Goal: Find contact information: Find specific fact

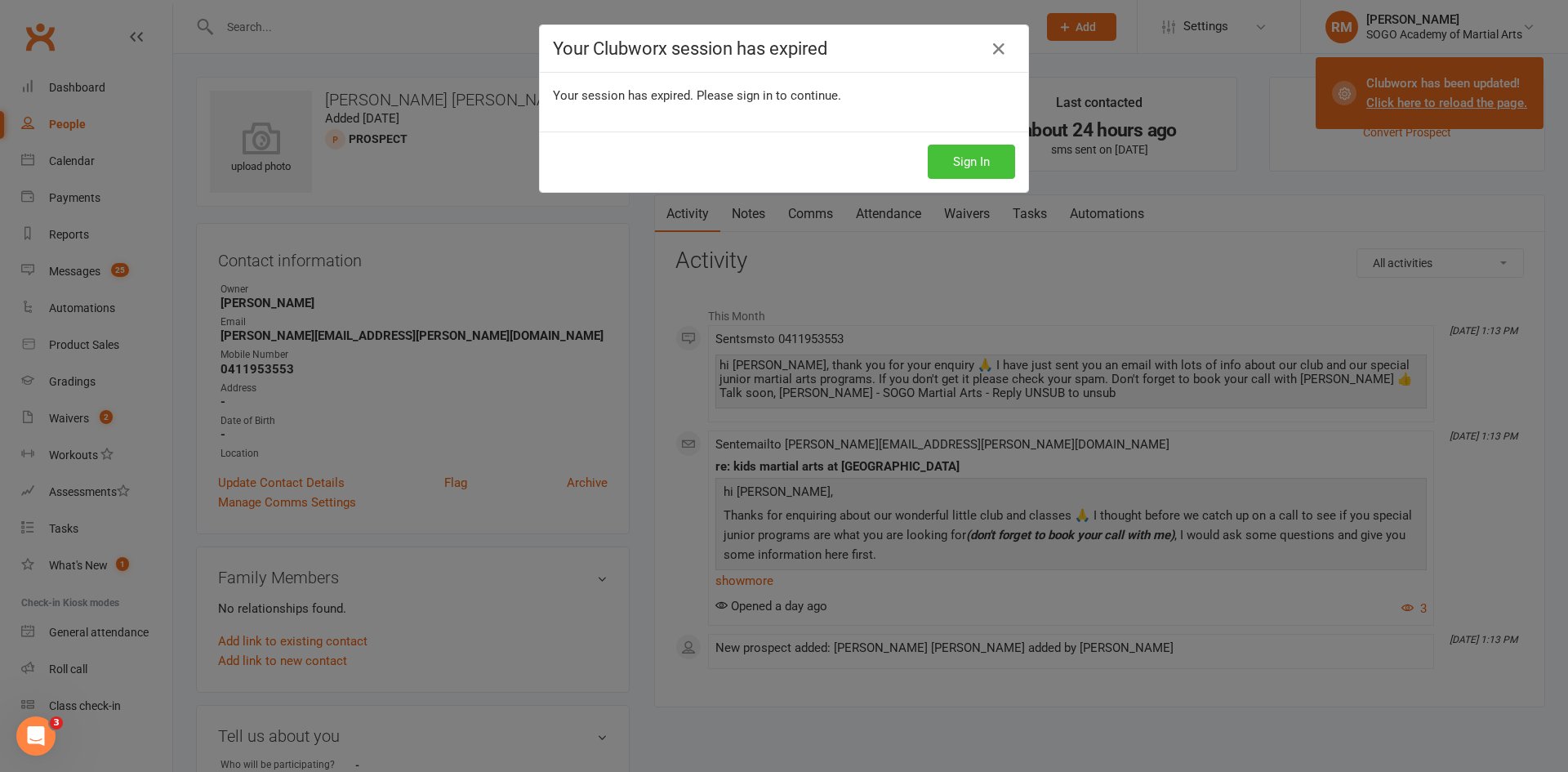
drag, startPoint x: 974, startPoint y: 163, endPoint x: 943, endPoint y: 180, distance: 35.4
click at [975, 163] on button "Sign In" at bounding box center [971, 162] width 87 height 34
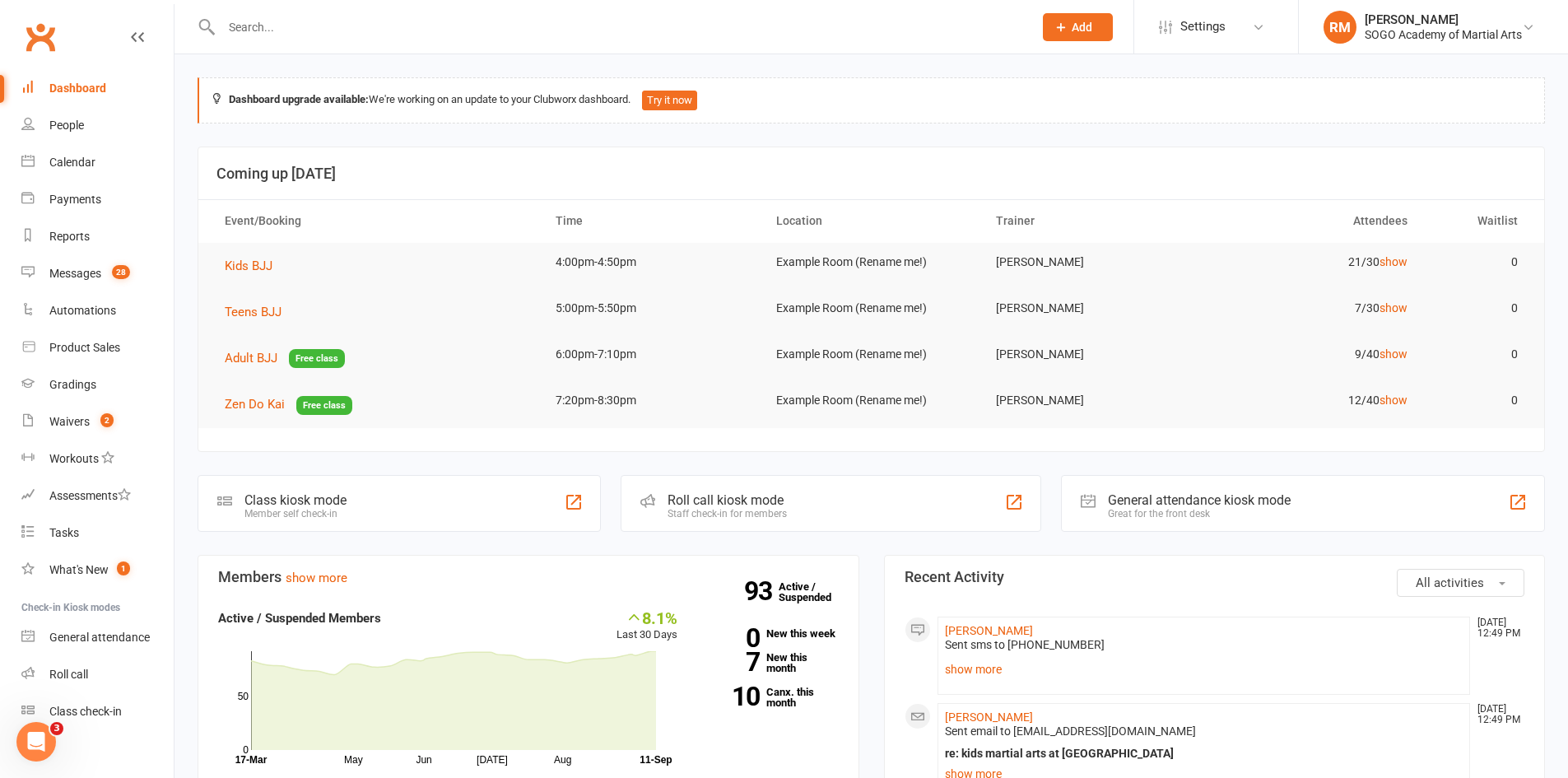
click at [251, 21] on input "text" at bounding box center [618, 27] width 805 height 23
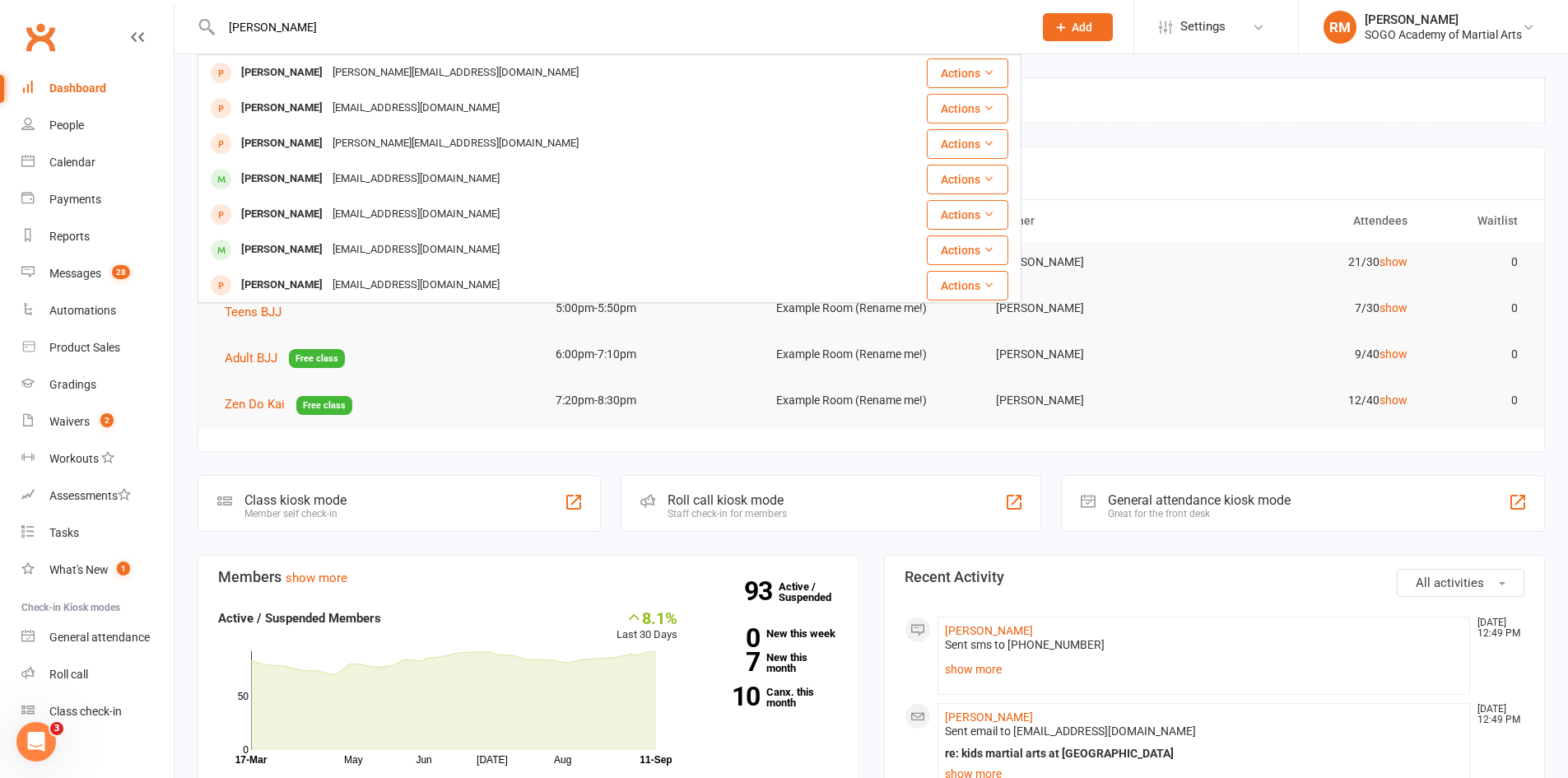
type input "[PERSON_NAME]"
click at [328, 182] on div "[EMAIL_ADDRESS][DOMAIN_NAME]" at bounding box center [416, 179] width 177 height 24
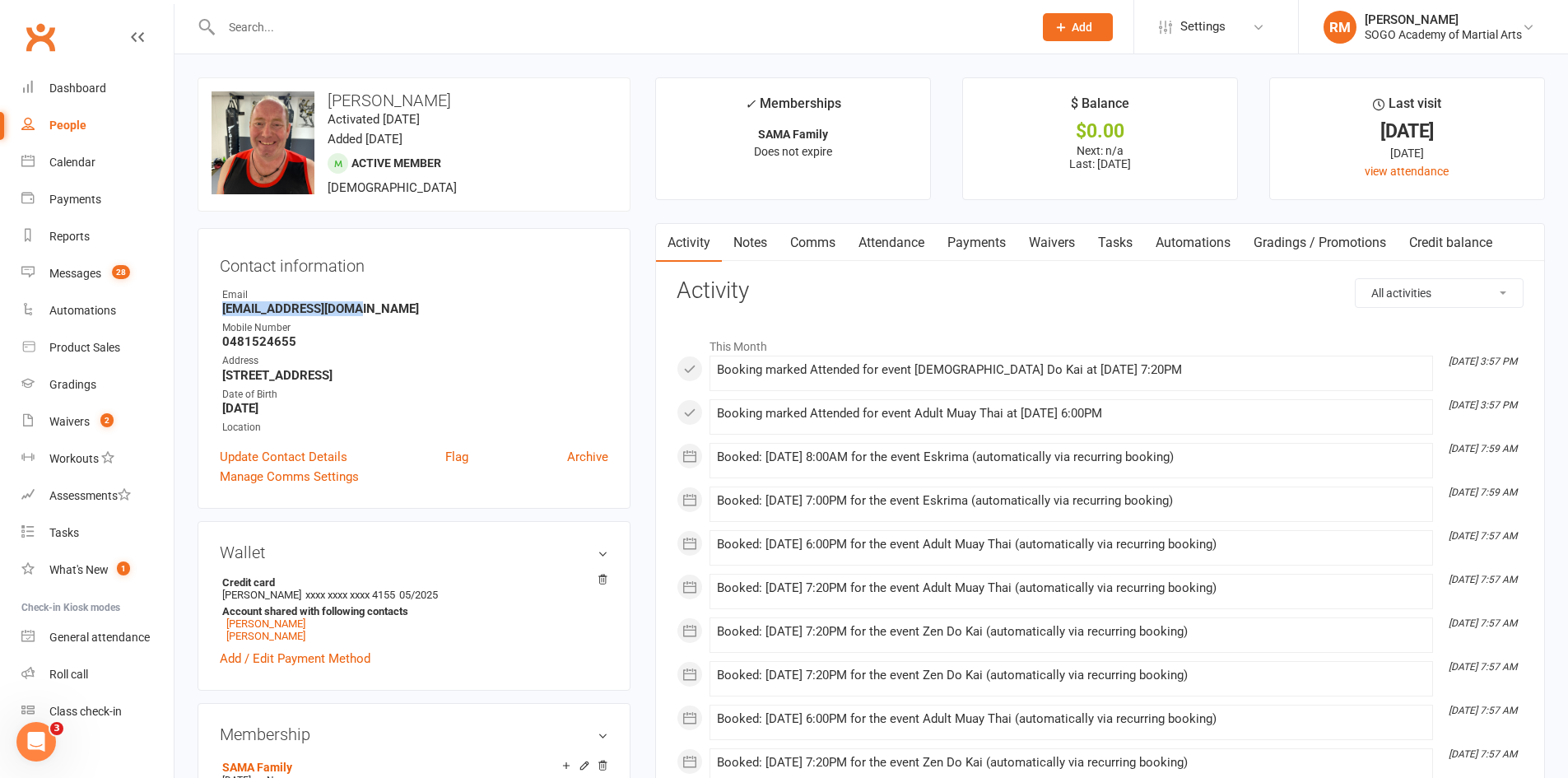
drag, startPoint x: 349, startPoint y: 311, endPoint x: 218, endPoint y: 315, distance: 131.1
click at [218, 315] on div "Contact information Owner Email [EMAIL_ADDRESS][DOMAIN_NAME] Mobile Number [PHO…" at bounding box center [414, 368] width 432 height 280
copy strong "[EMAIL_ADDRESS][DOMAIN_NAME]"
